Goal: Transaction & Acquisition: Purchase product/service

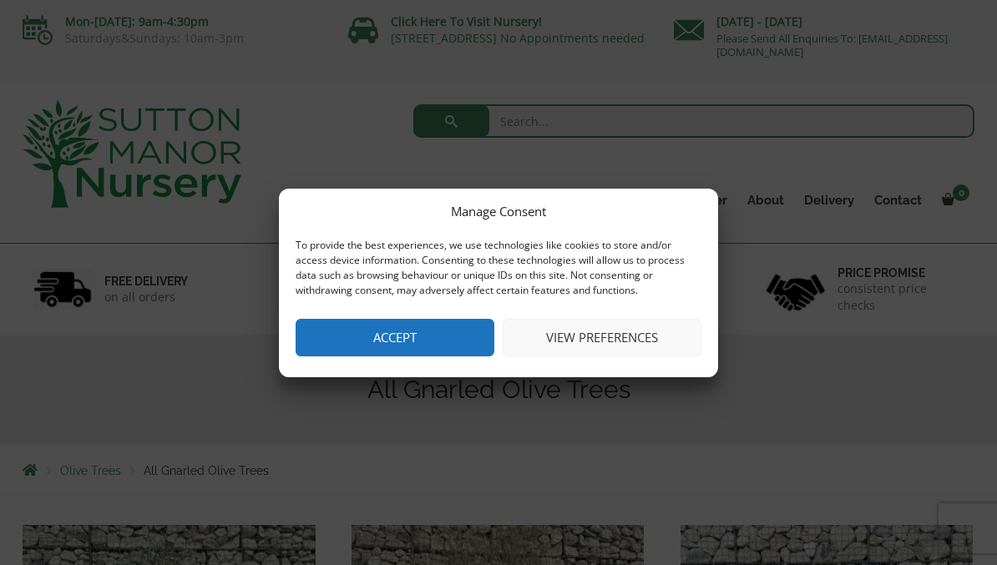
click at [409, 326] on button "Accept" at bounding box center [395, 338] width 199 height 38
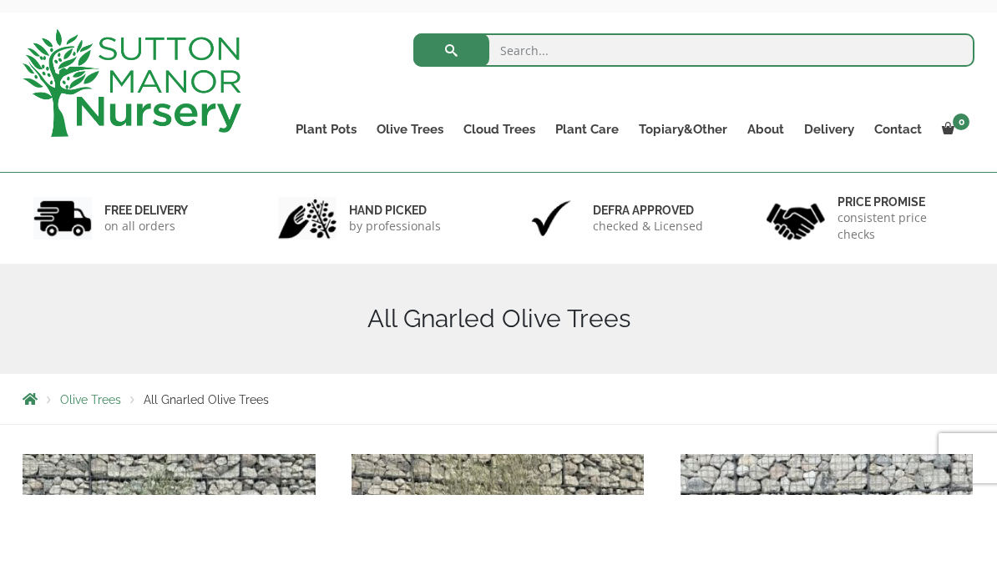
scroll to position [71, 0]
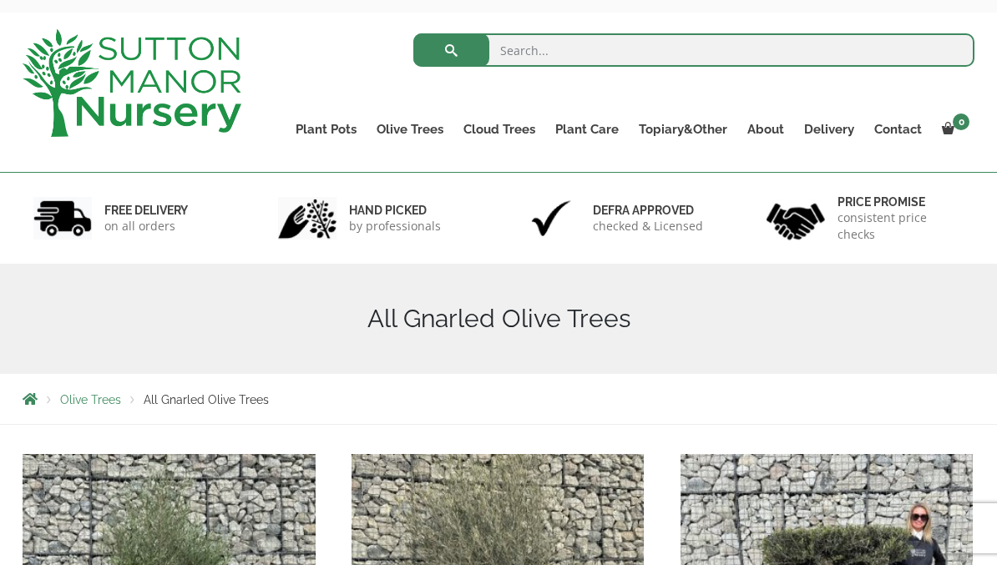
click at [765, 161] on div "Search for: Plant Pots Resin Bonded Pots The Amalfi Pots The Milan Pots The Cap…" at bounding box center [621, 93] width 733 height 160
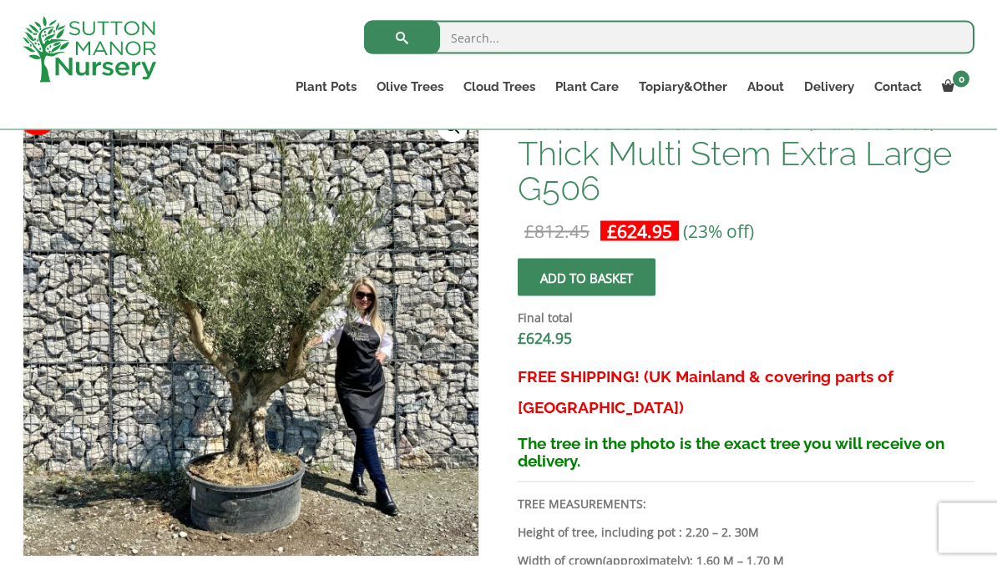
scroll to position [551, 0]
click at [318, 405] on img at bounding box center [440, 518] width 835 height 835
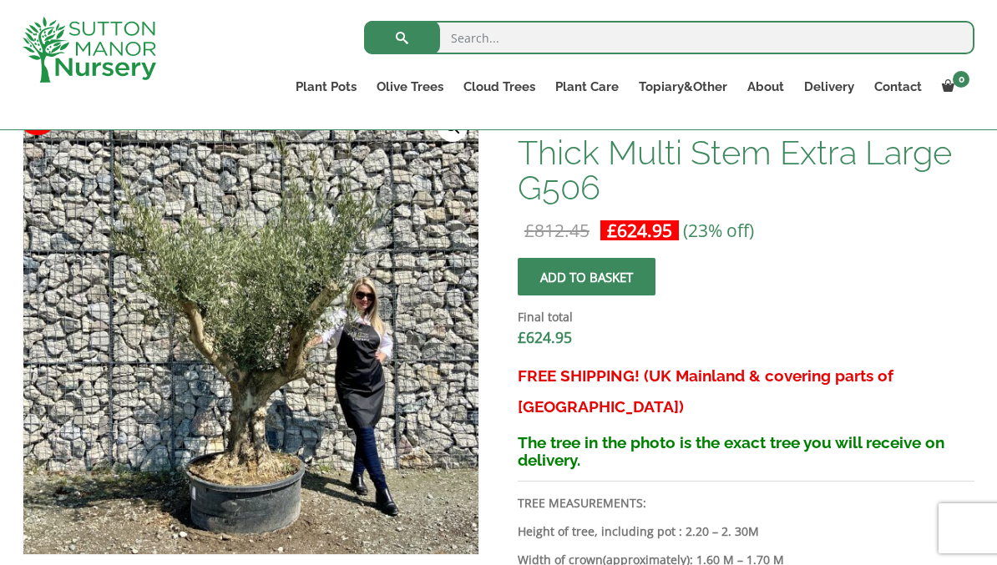
click at [388, 478] on img at bounding box center [440, 518] width 835 height 835
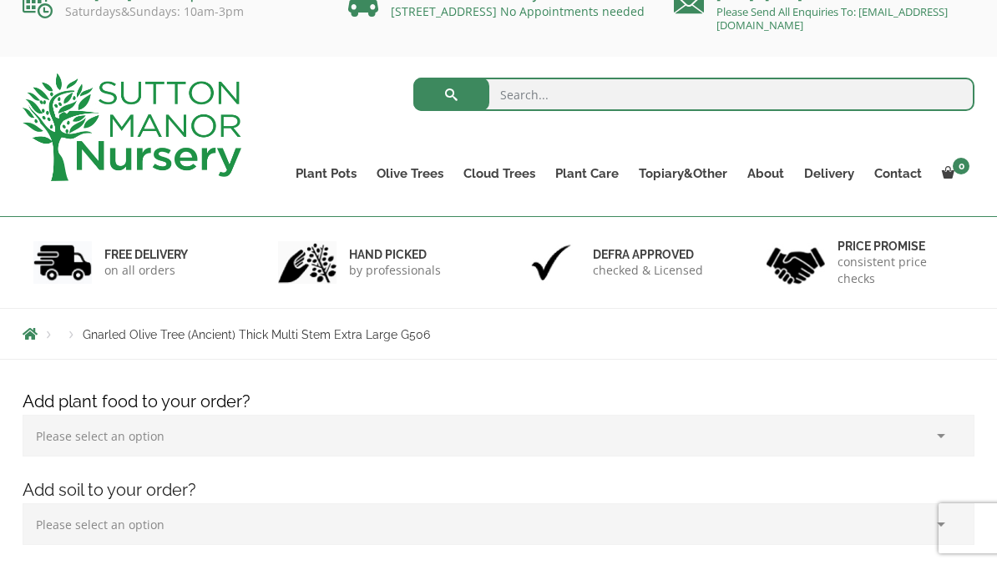
scroll to position [0, 0]
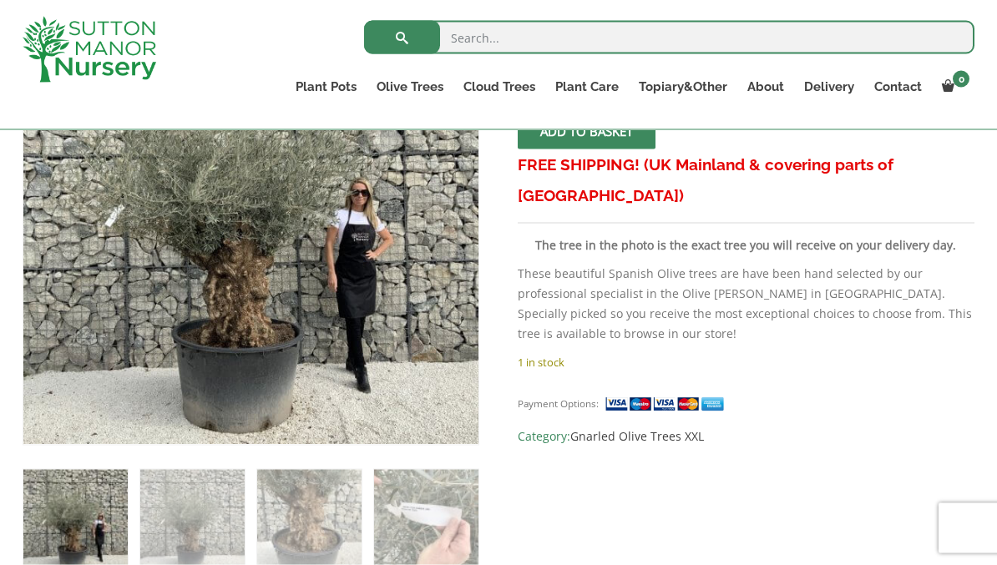
scroll to position [398, 0]
click at [312, 346] on img at bounding box center [393, 359] width 740 height 740
click at [290, 335] on img at bounding box center [393, 359] width 740 height 740
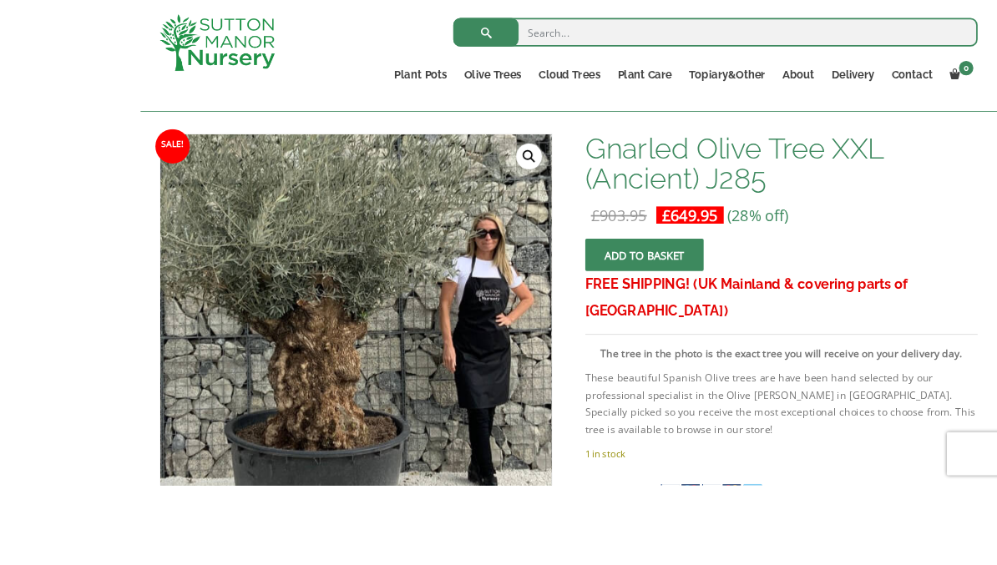
scroll to position [302, 0]
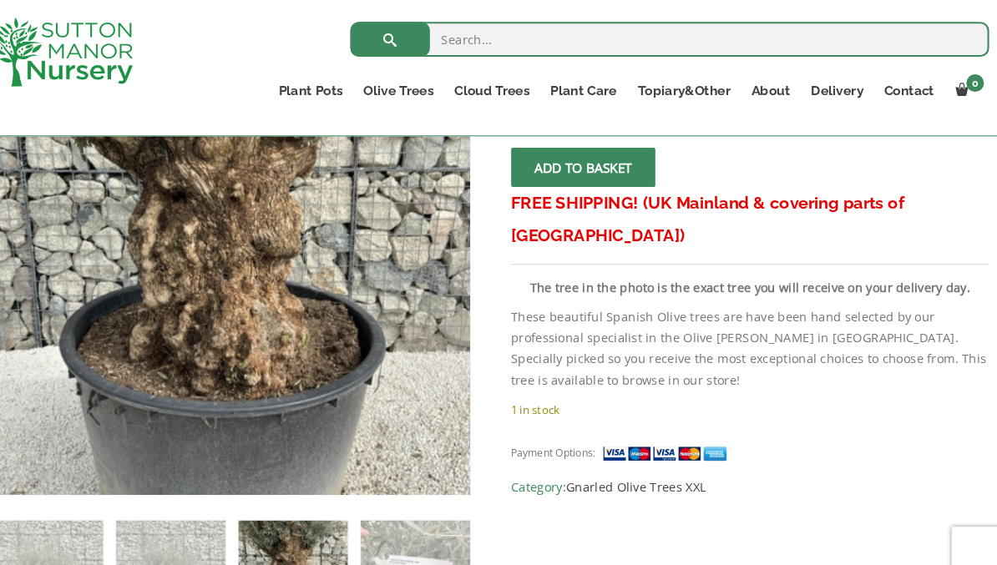
scroll to position [368, 0]
click at [261, 220] on img at bounding box center [393, 389] width 740 height 740
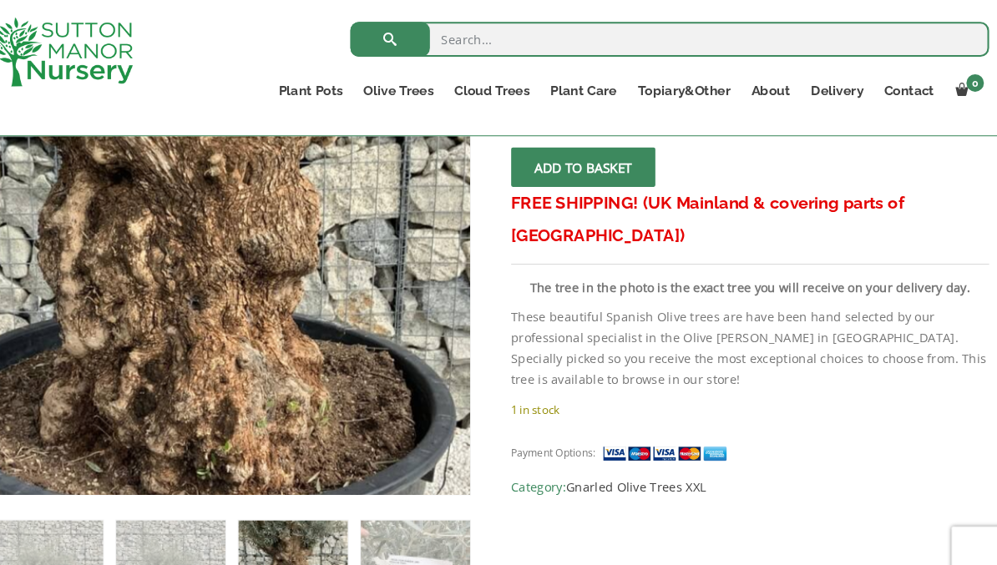
click at [261, 241] on img at bounding box center [227, 264] width 740 height 740
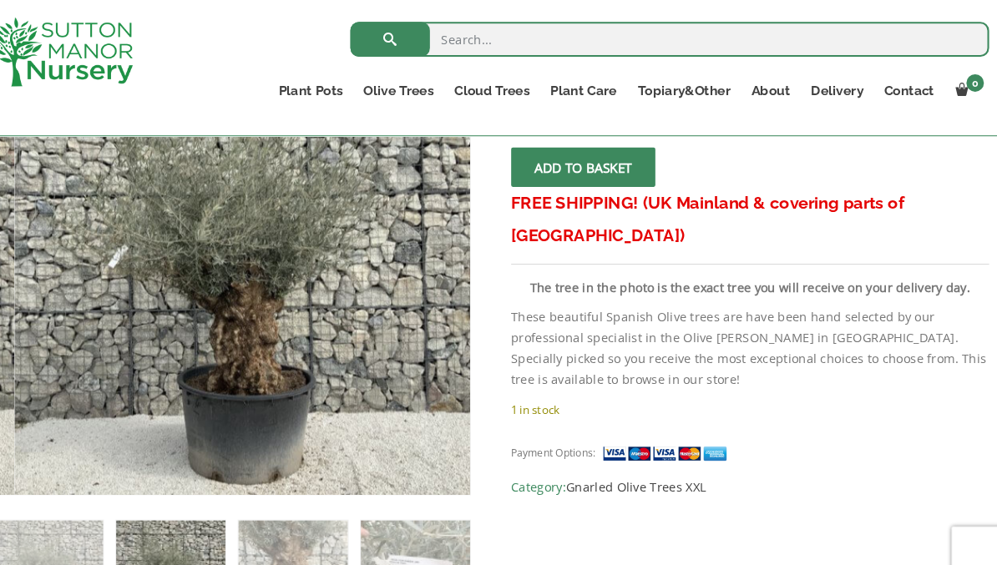
click at [340, 384] on img at bounding box center [413, 389] width 740 height 740
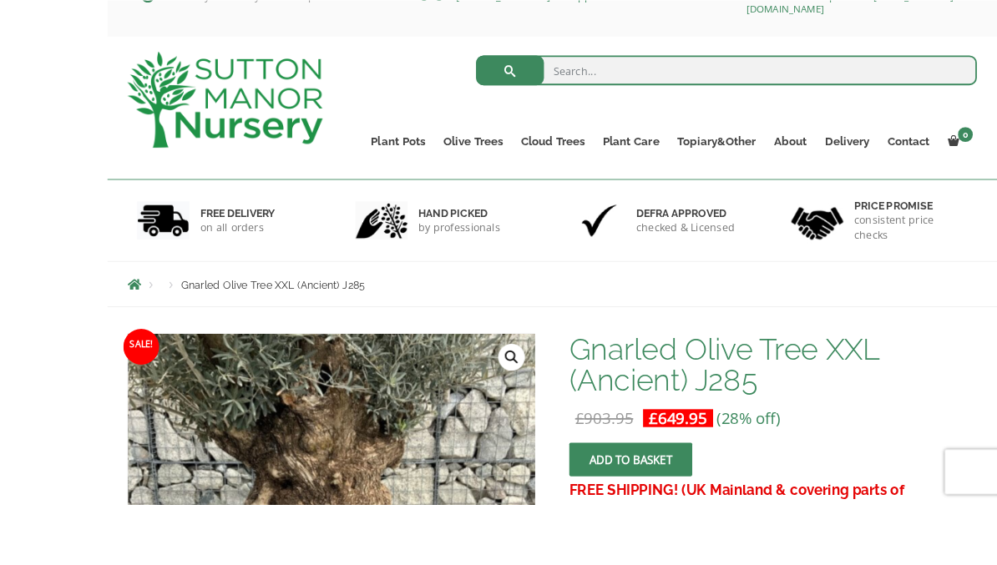
scroll to position [209, 0]
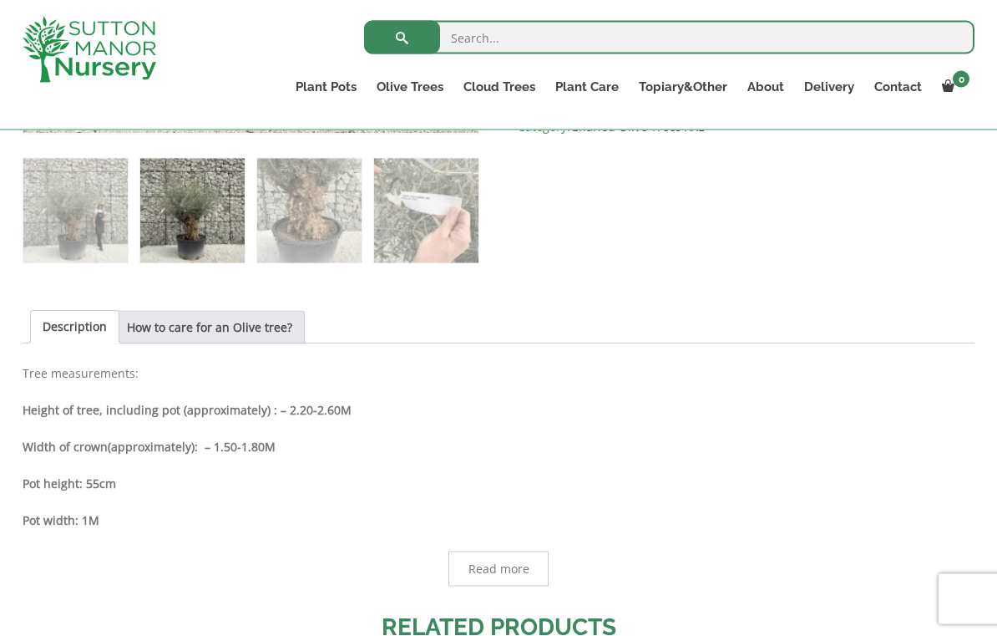
scroll to position [707, 0]
